Goal: Navigation & Orientation: Find specific page/section

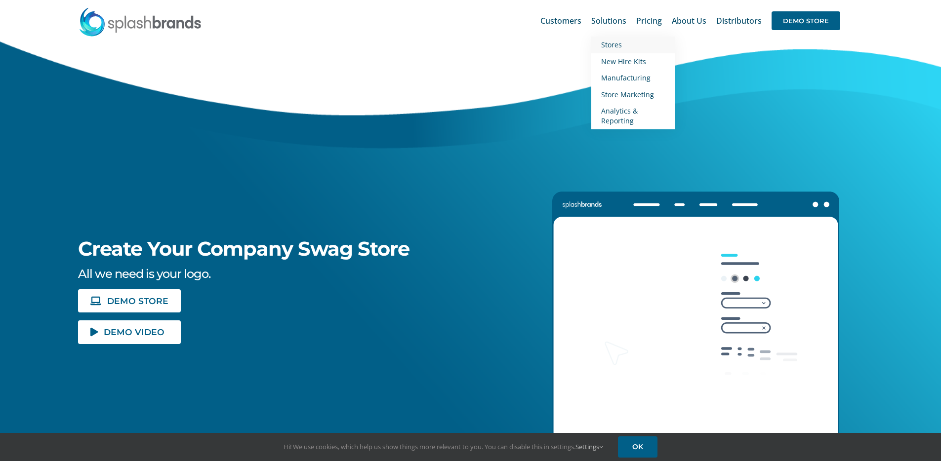
click at [611, 46] on span "Stores" at bounding box center [611, 44] width 21 height 9
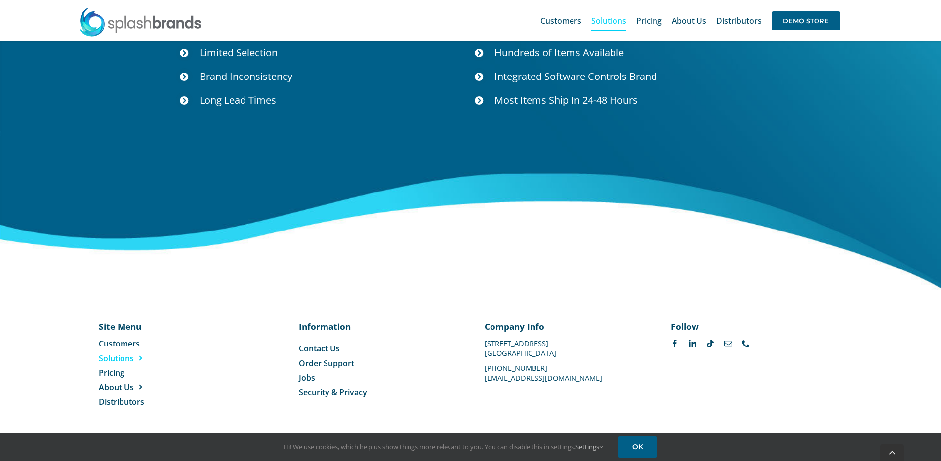
scroll to position [3598, 0]
click at [115, 377] on span "Pricing" at bounding box center [112, 372] width 26 height 11
